Goal: Contribute content: Add original content to the website for others to see

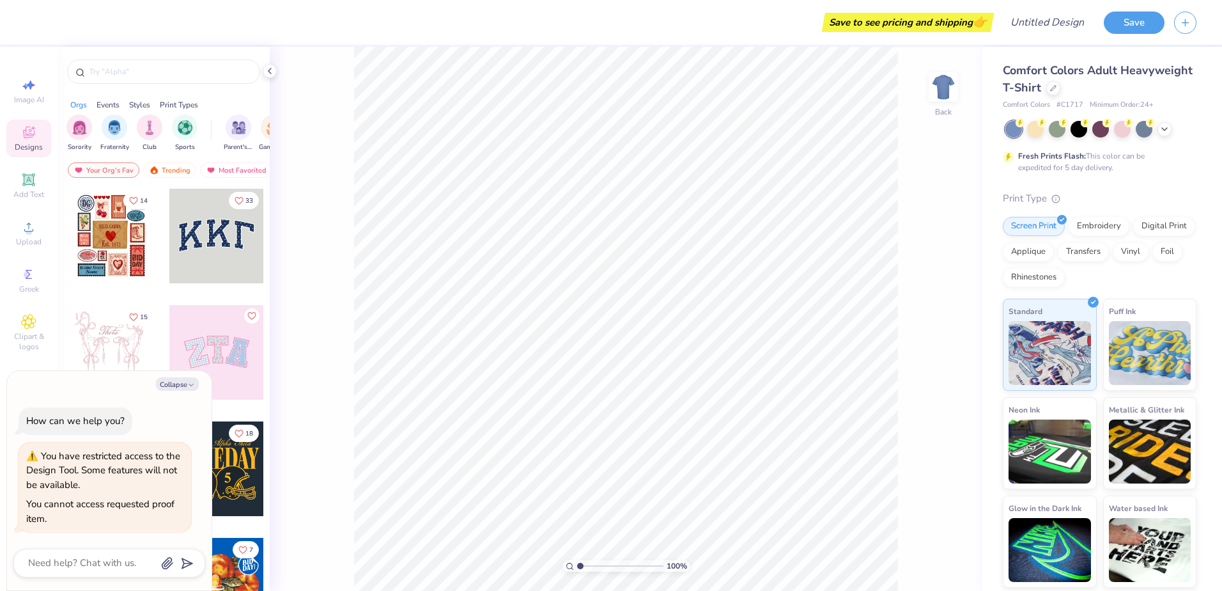
type textarea "x"
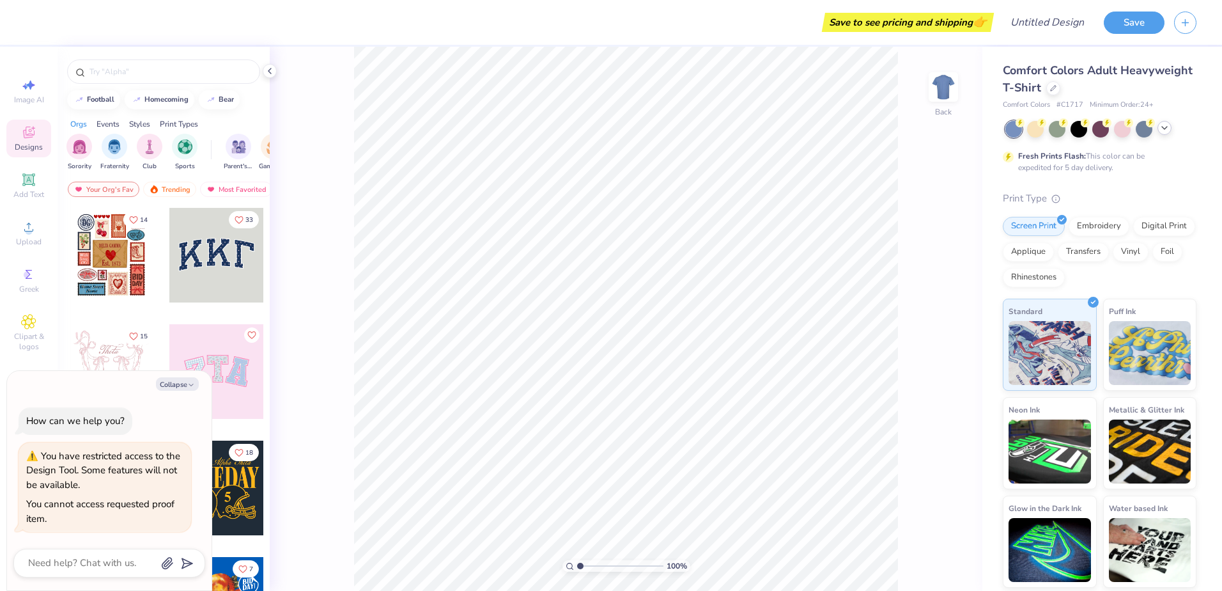
click at [1168, 128] on icon at bounding box center [1165, 128] width 10 height 10
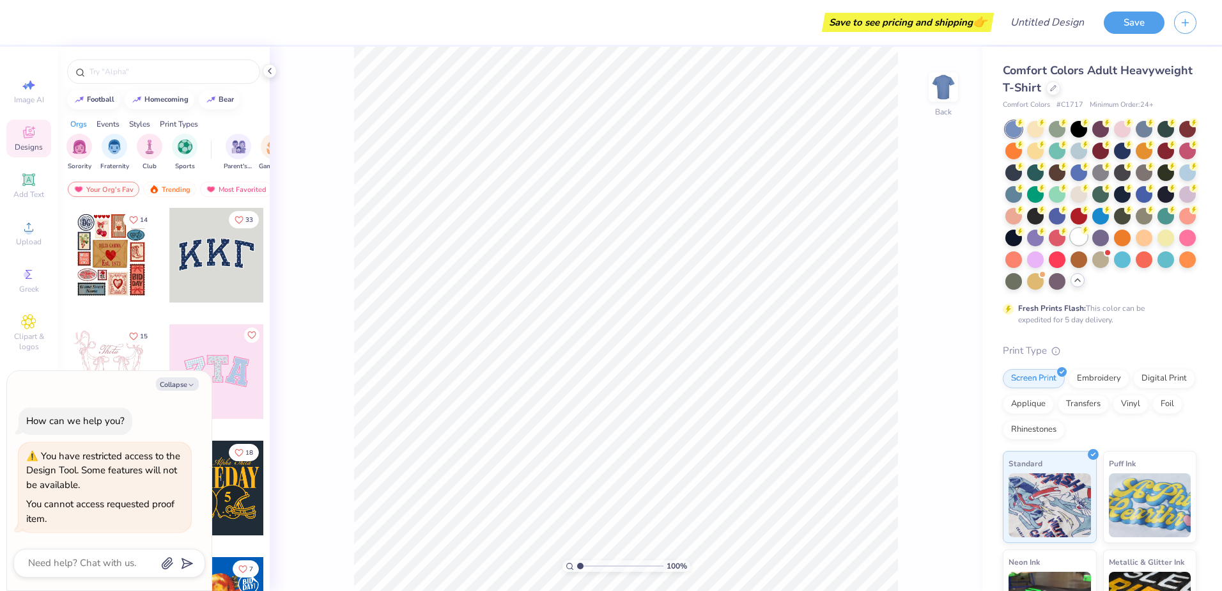
click at [1071, 245] on div at bounding box center [1079, 236] width 17 height 17
type textarea "x"
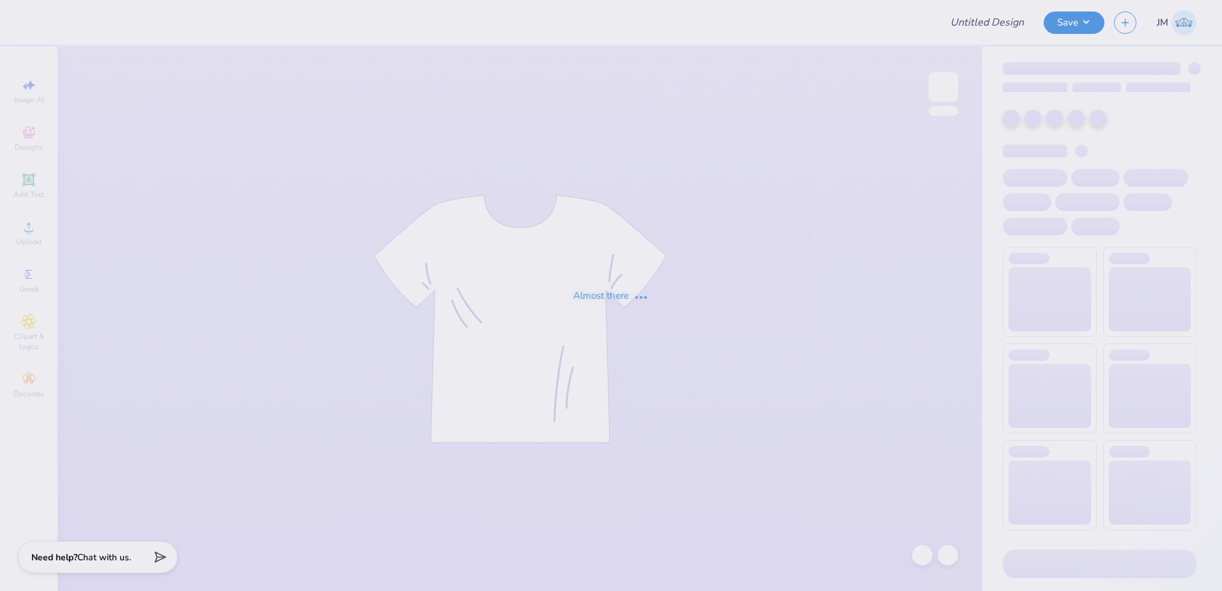
type input "PKE Fall Party"
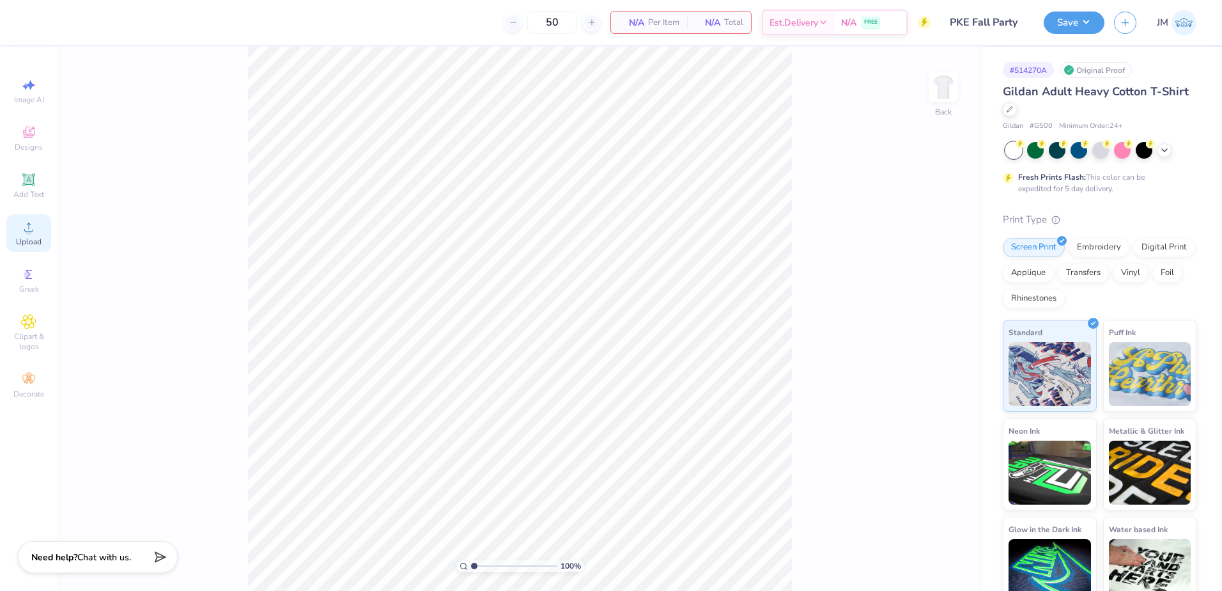
click at [33, 233] on icon at bounding box center [28, 226] width 15 height 15
click at [24, 233] on icon at bounding box center [28, 226] width 15 height 15
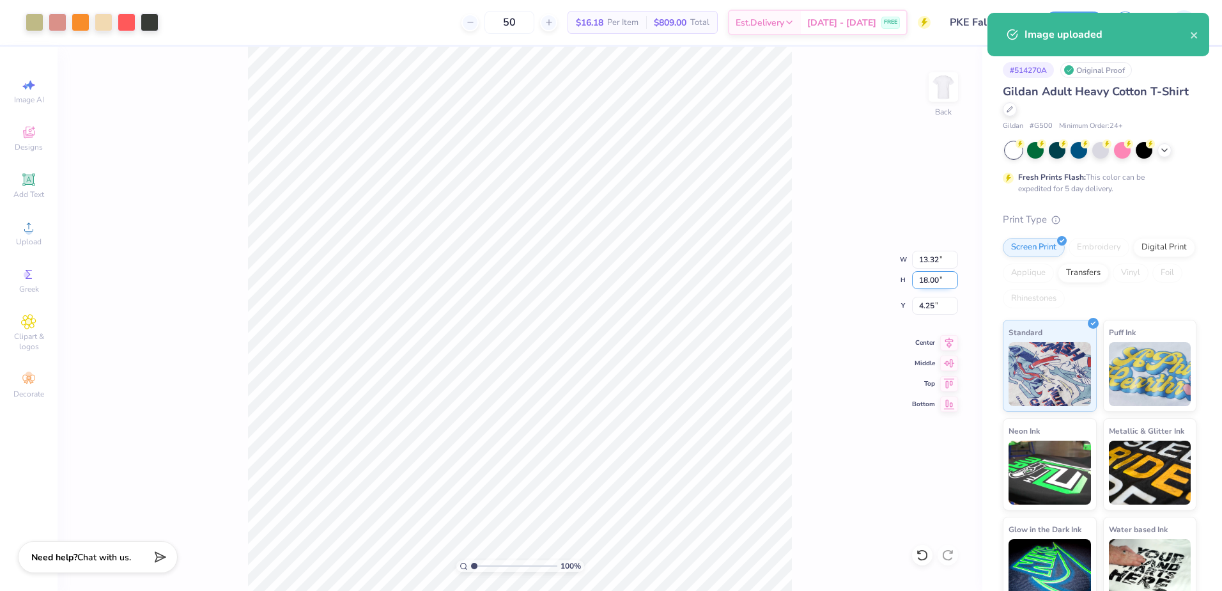
click at [935, 280] on input "18.00" at bounding box center [935, 280] width 46 height 18
type input "13"
type input "9.62"
type input "13.00"
type input "6.75"
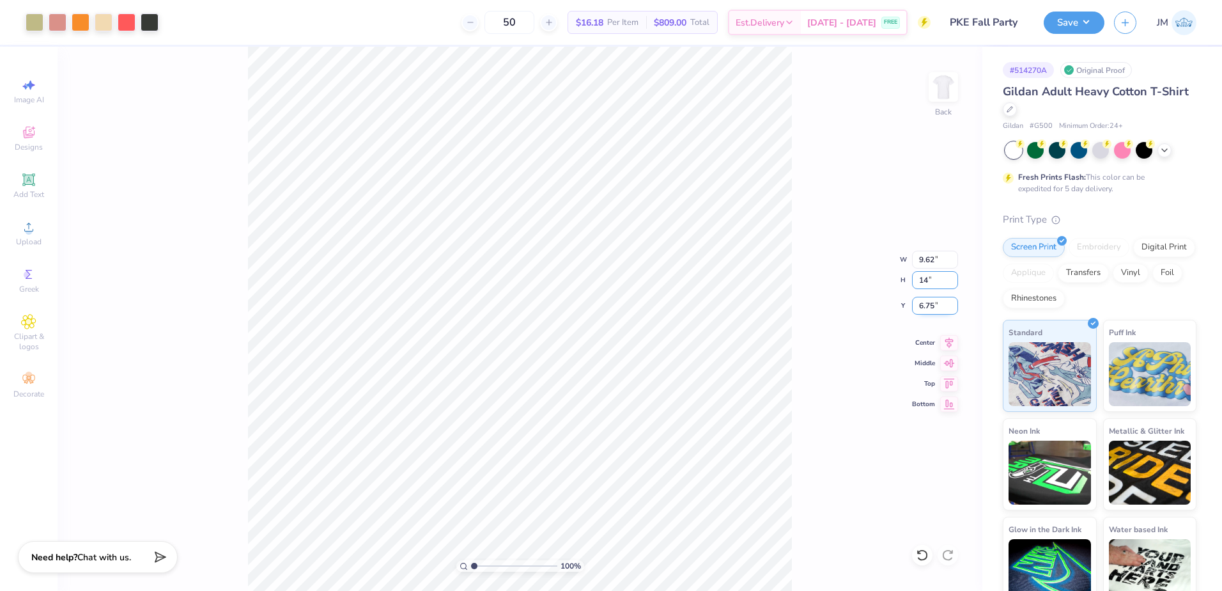
type input "14"
click at [933, 298] on input "6.75" at bounding box center [935, 306] width 46 height 18
type input "10.36"
type input "14.00"
click at [933, 285] on input "14.00" at bounding box center [935, 280] width 46 height 18
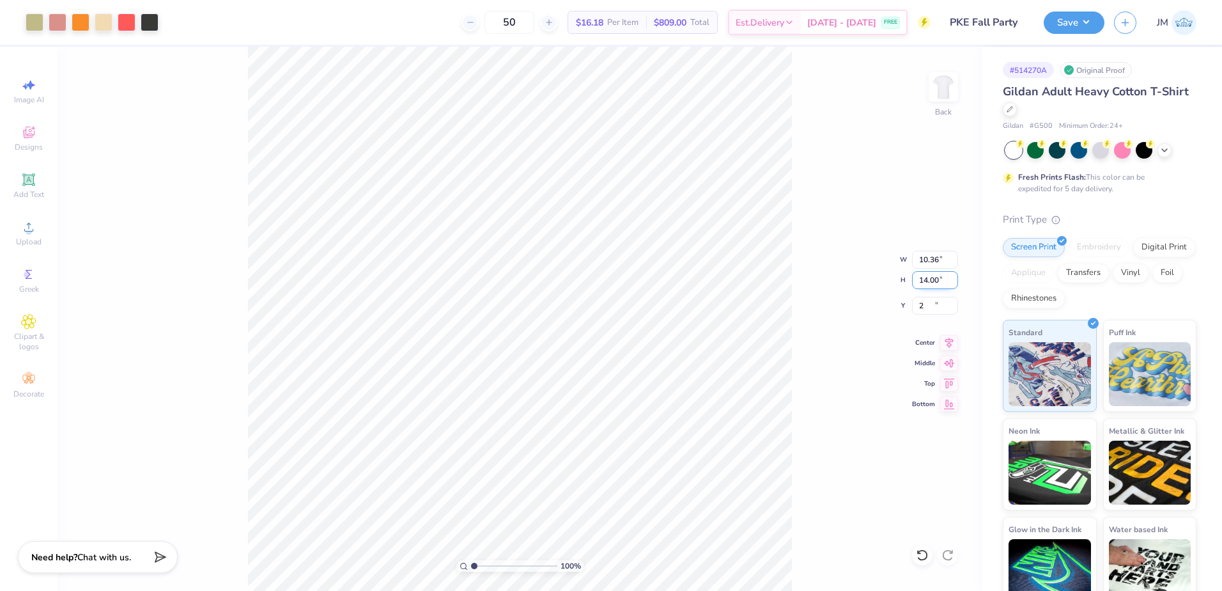
type input "2.00"
click at [939, 281] on input "14.00" at bounding box center [935, 280] width 46 height 18
type input "15"
drag, startPoint x: 930, startPoint y: 304, endPoint x: 952, endPoint y: 307, distance: 22.0
click at [930, 304] on input "2.00" at bounding box center [935, 306] width 46 height 18
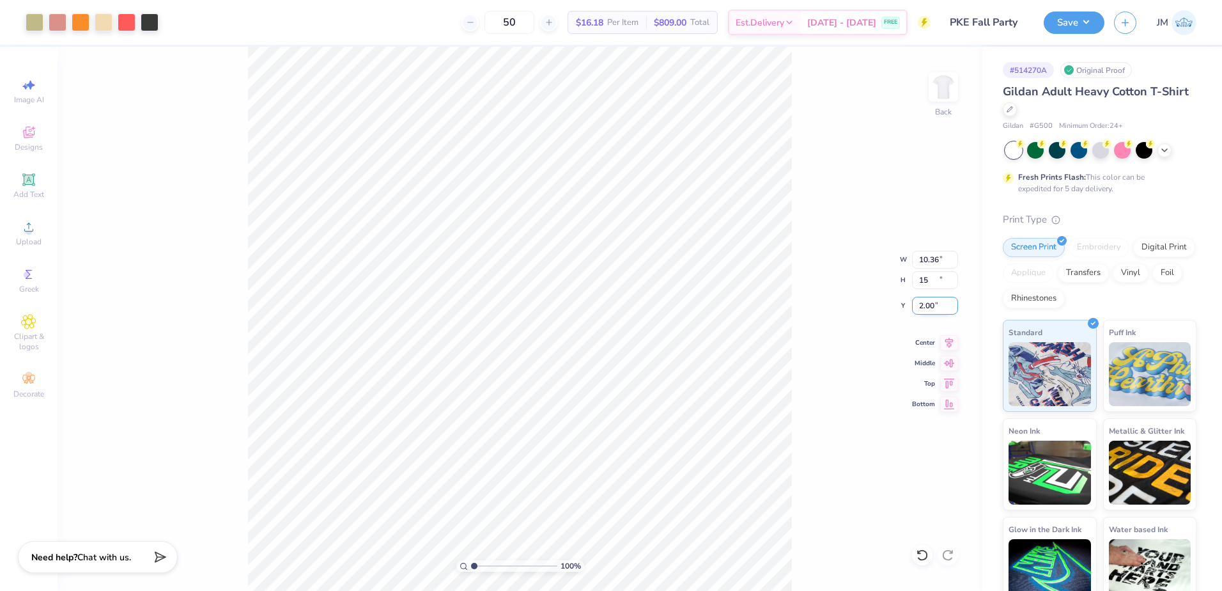
type input "11.10"
type input "15.00"
click at [935, 279] on input "15.00" at bounding box center [935, 280] width 46 height 18
type input "2.00"
click at [951, 339] on icon at bounding box center [949, 340] width 18 height 15
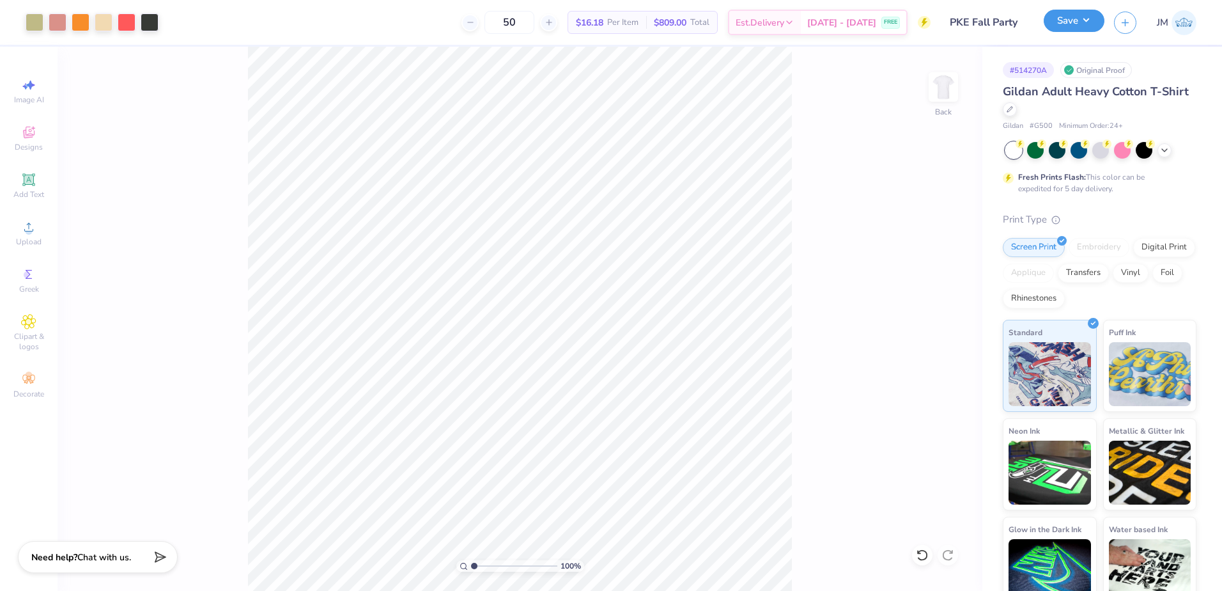
click at [1083, 24] on button "Save" at bounding box center [1074, 21] width 61 height 22
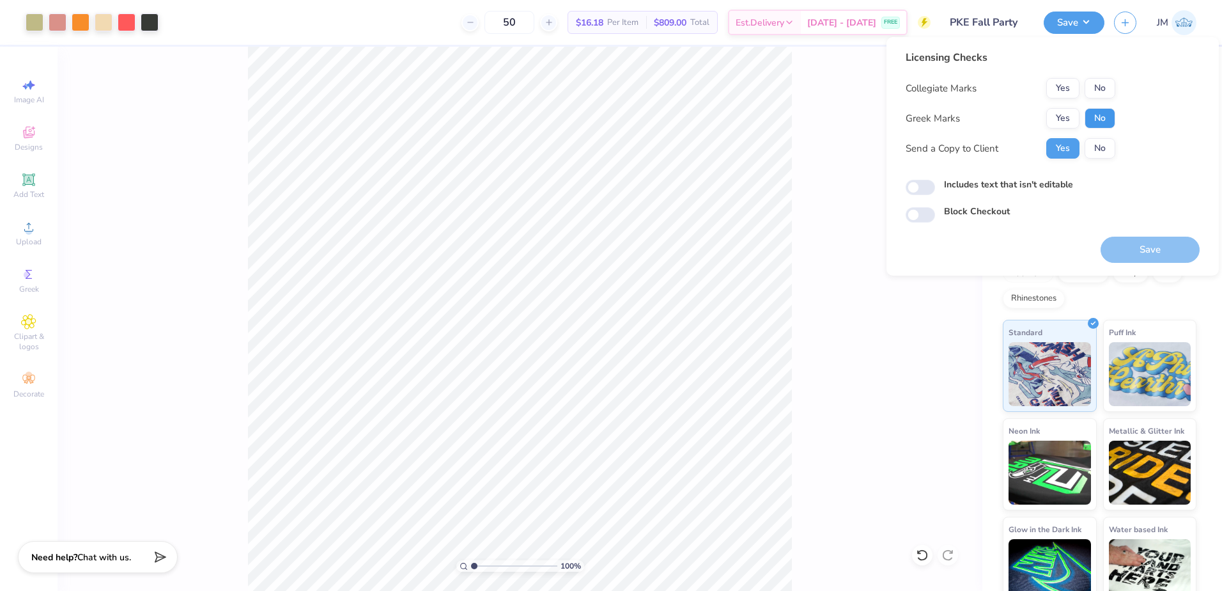
click at [1103, 124] on button "No" at bounding box center [1100, 118] width 31 height 20
click at [1100, 94] on button "No" at bounding box center [1100, 88] width 31 height 20
click at [1158, 250] on button "Save" at bounding box center [1150, 250] width 99 height 26
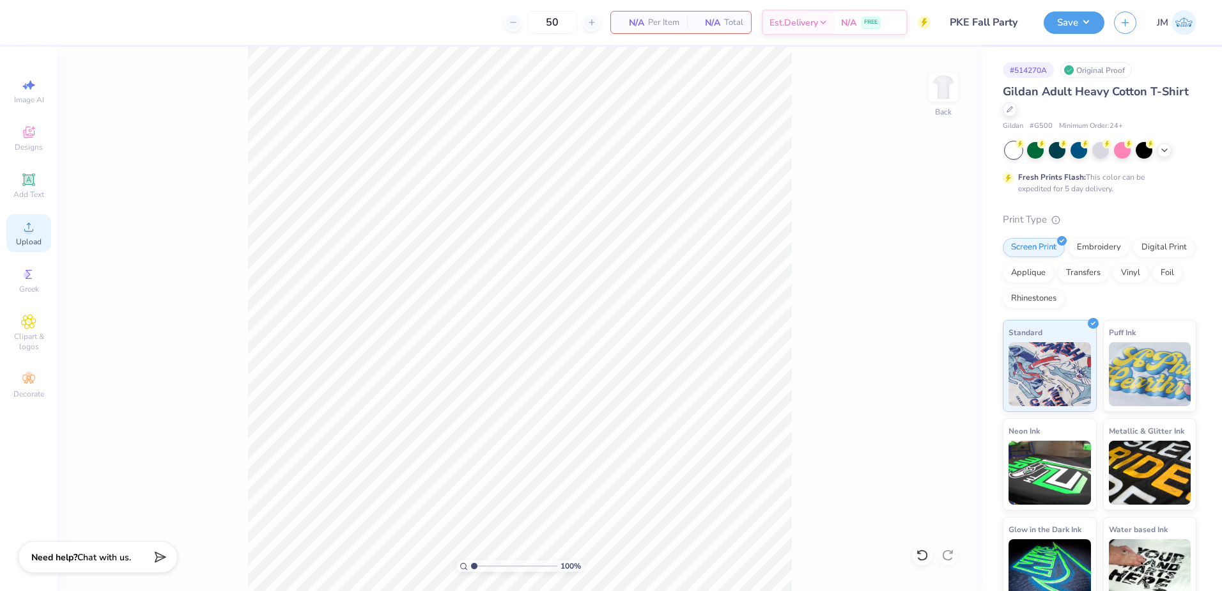
click at [27, 227] on icon at bounding box center [28, 226] width 15 height 15
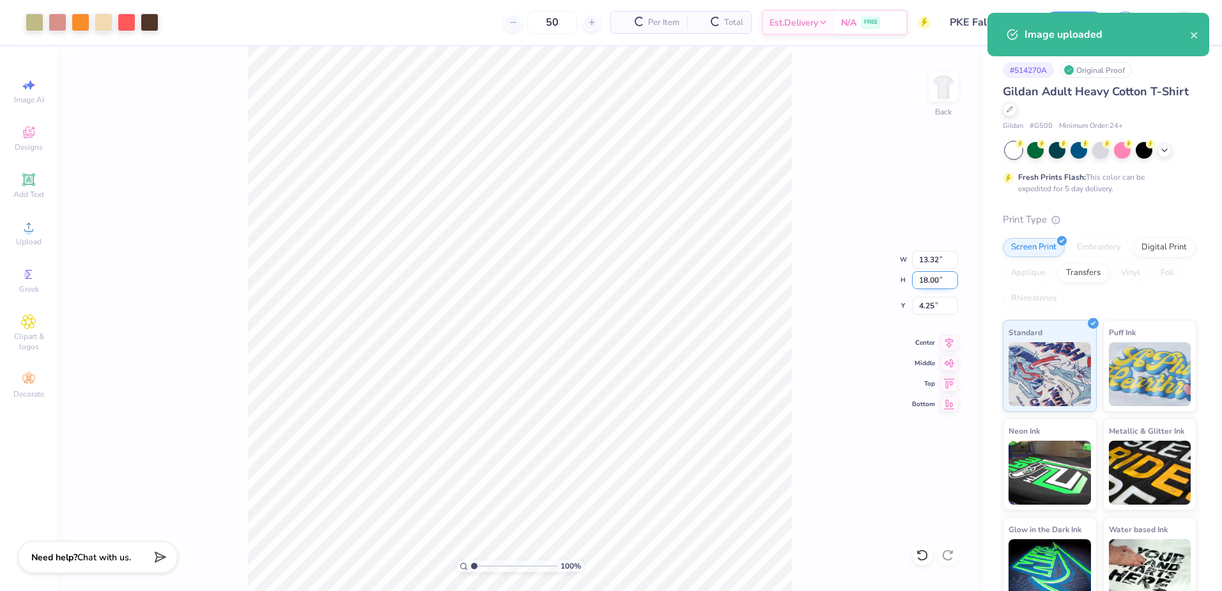
click at [919, 274] on input "18.00" at bounding box center [935, 280] width 46 height 18
type input "15"
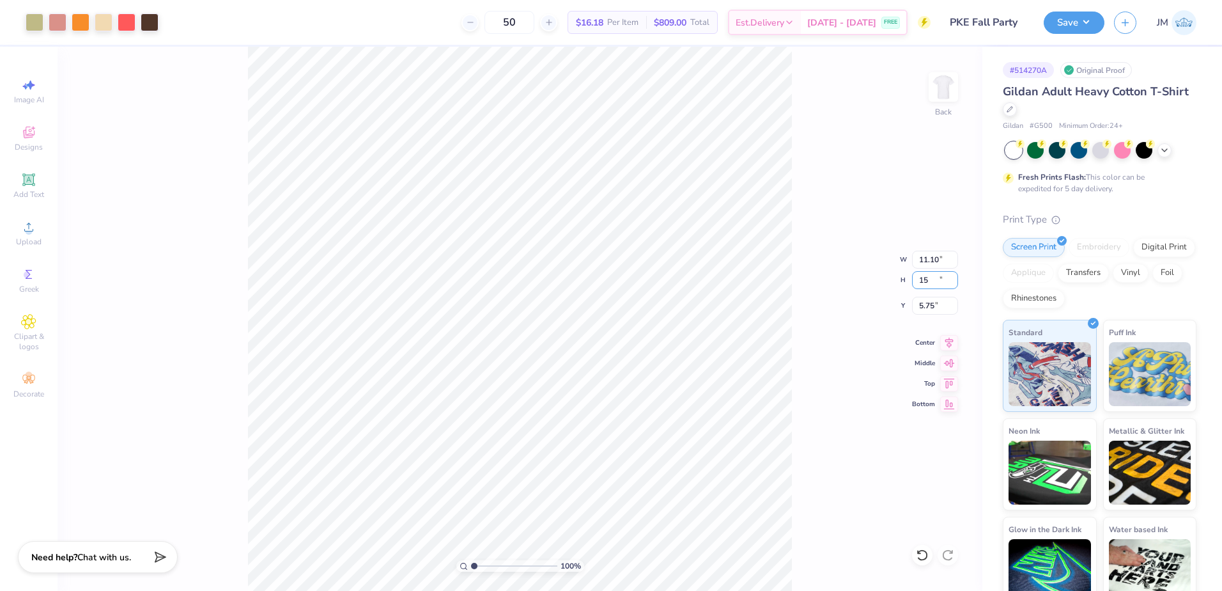
type input "11.10"
type input "15.00"
click at [931, 307] on input "5.75" at bounding box center [935, 306] width 46 height 18
drag, startPoint x: 931, startPoint y: 279, endPoint x: 926, endPoint y: 274, distance: 6.8
click at [931, 278] on input "15.00" at bounding box center [935, 280] width 46 height 18
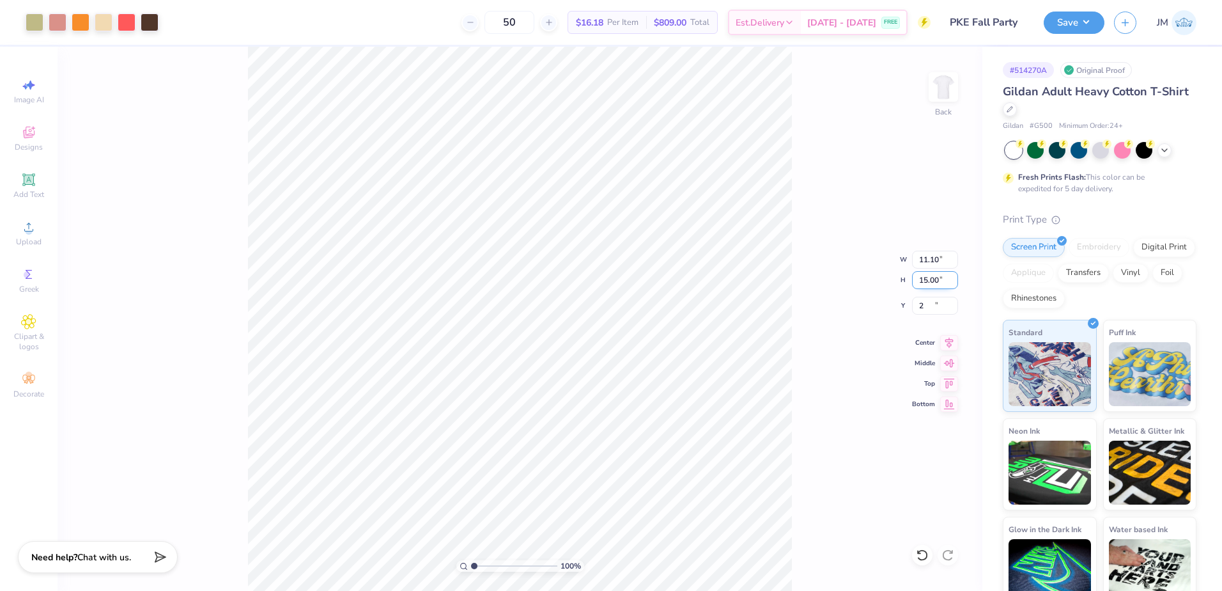
type input "2.00"
click at [950, 339] on icon at bounding box center [949, 341] width 8 height 11
click at [952, 343] on icon at bounding box center [949, 340] width 18 height 15
click at [1094, 22] on button "Save" at bounding box center [1074, 21] width 61 height 22
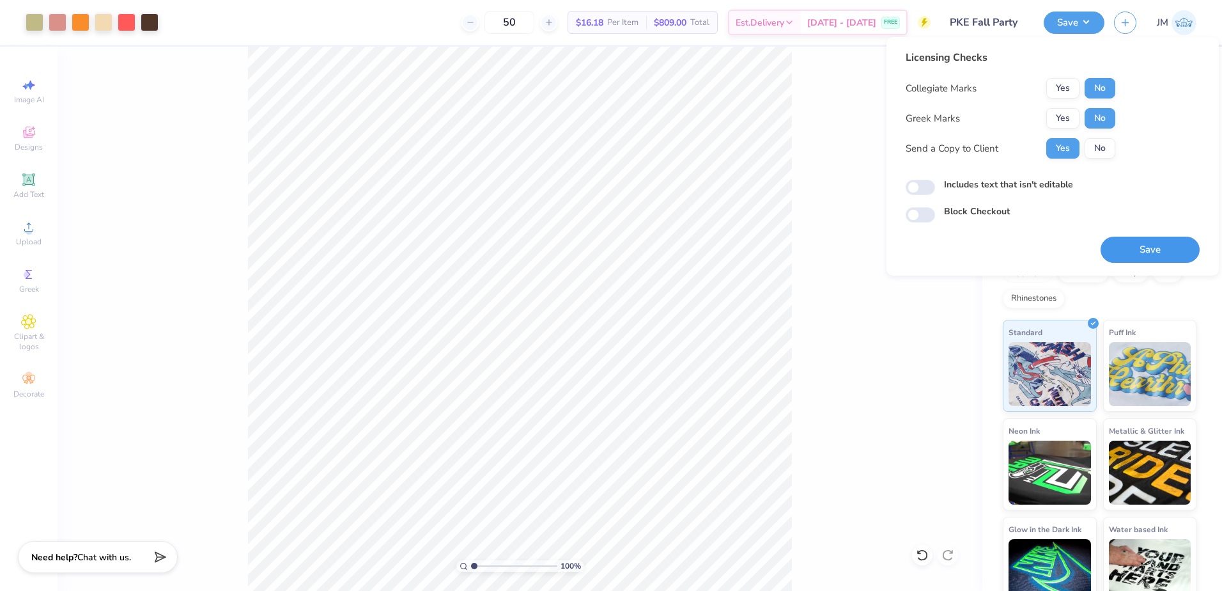
click at [1156, 252] on button "Save" at bounding box center [1150, 250] width 99 height 26
